Goal: Navigation & Orientation: Find specific page/section

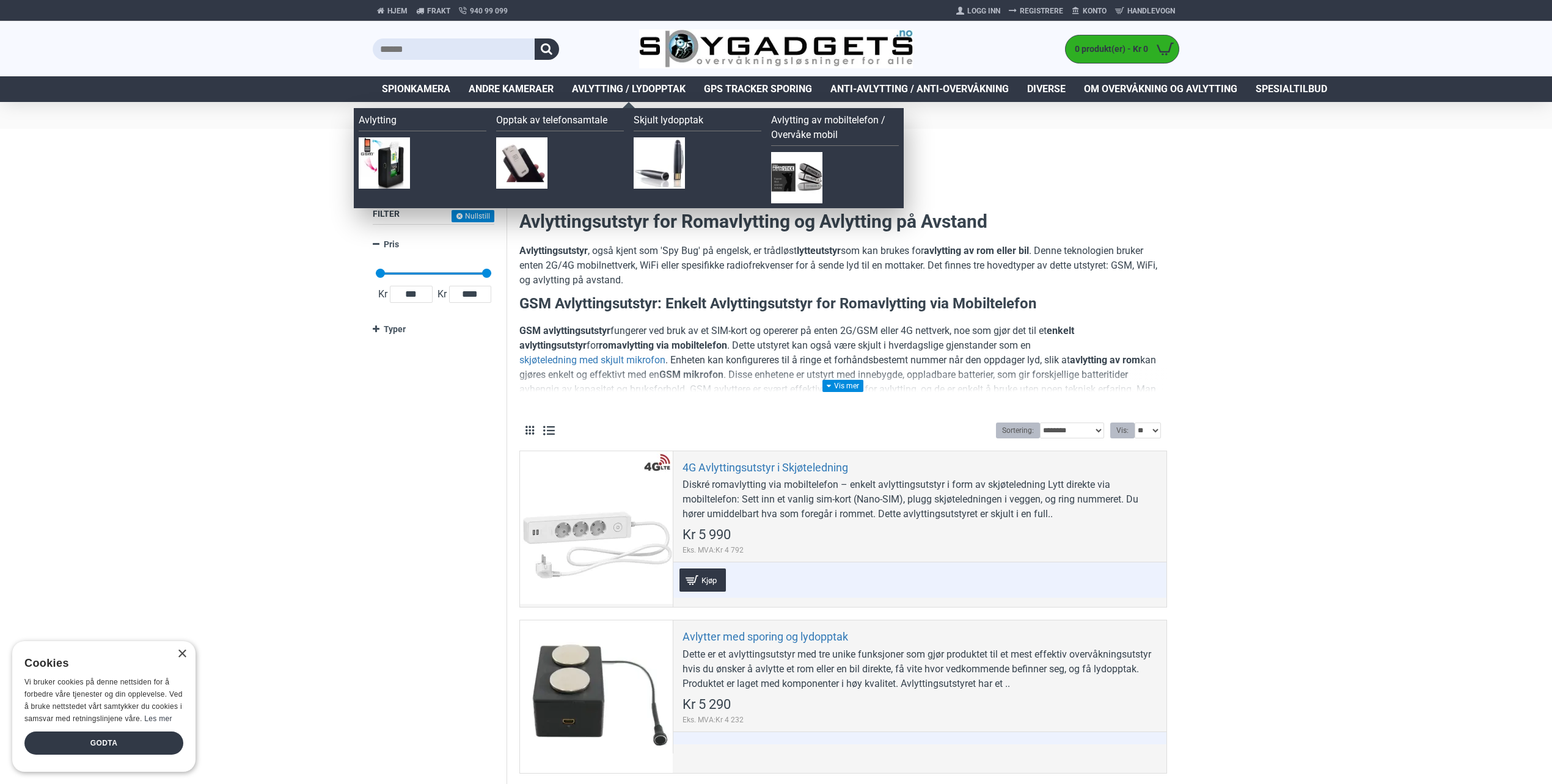
click at [603, 89] on span "Avlytting / Lydopptak" at bounding box center [628, 89] width 113 height 15
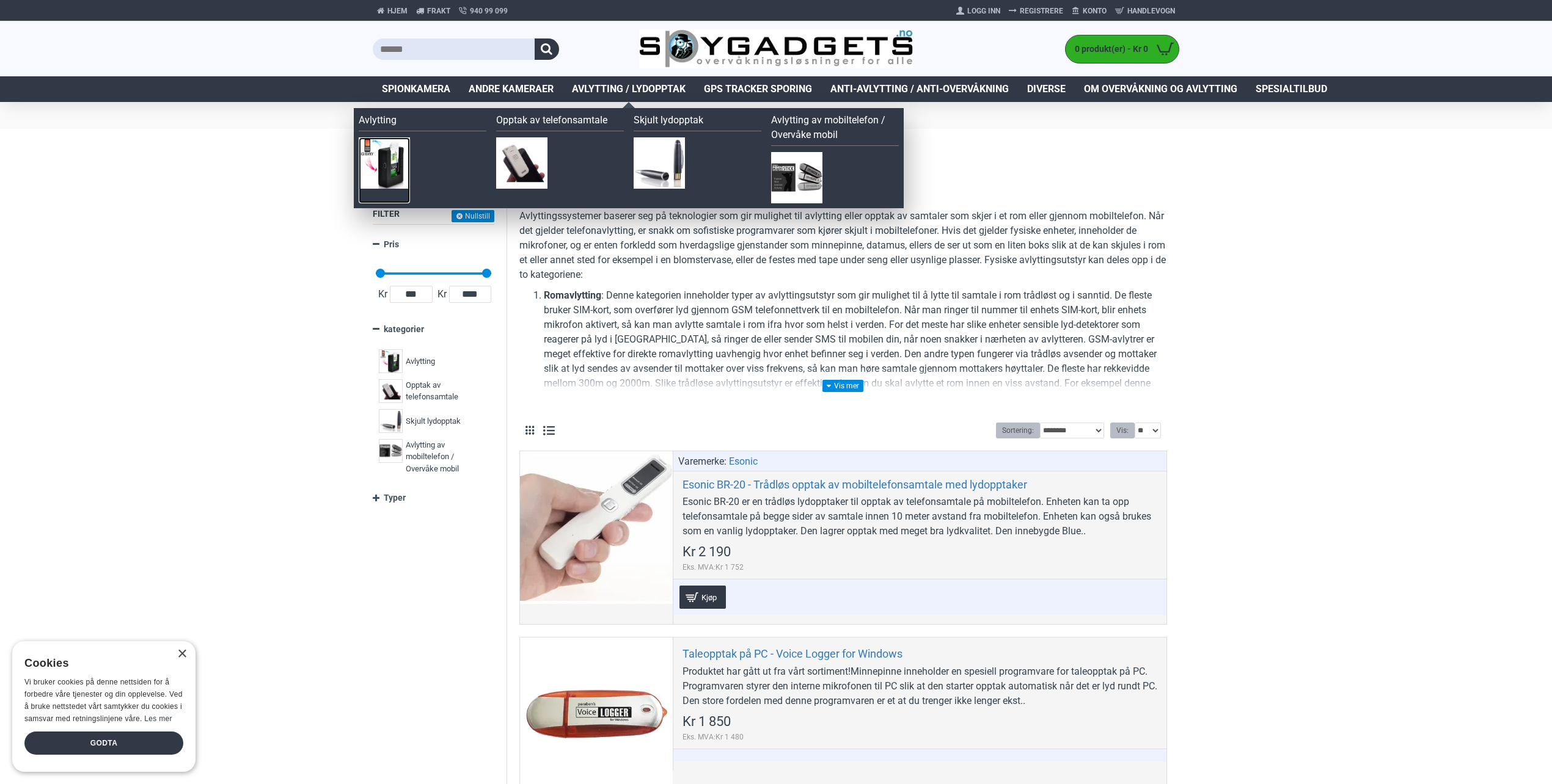
click at [375, 160] on img at bounding box center [384, 163] width 51 height 51
